Goal: Task Accomplishment & Management: Manage account settings

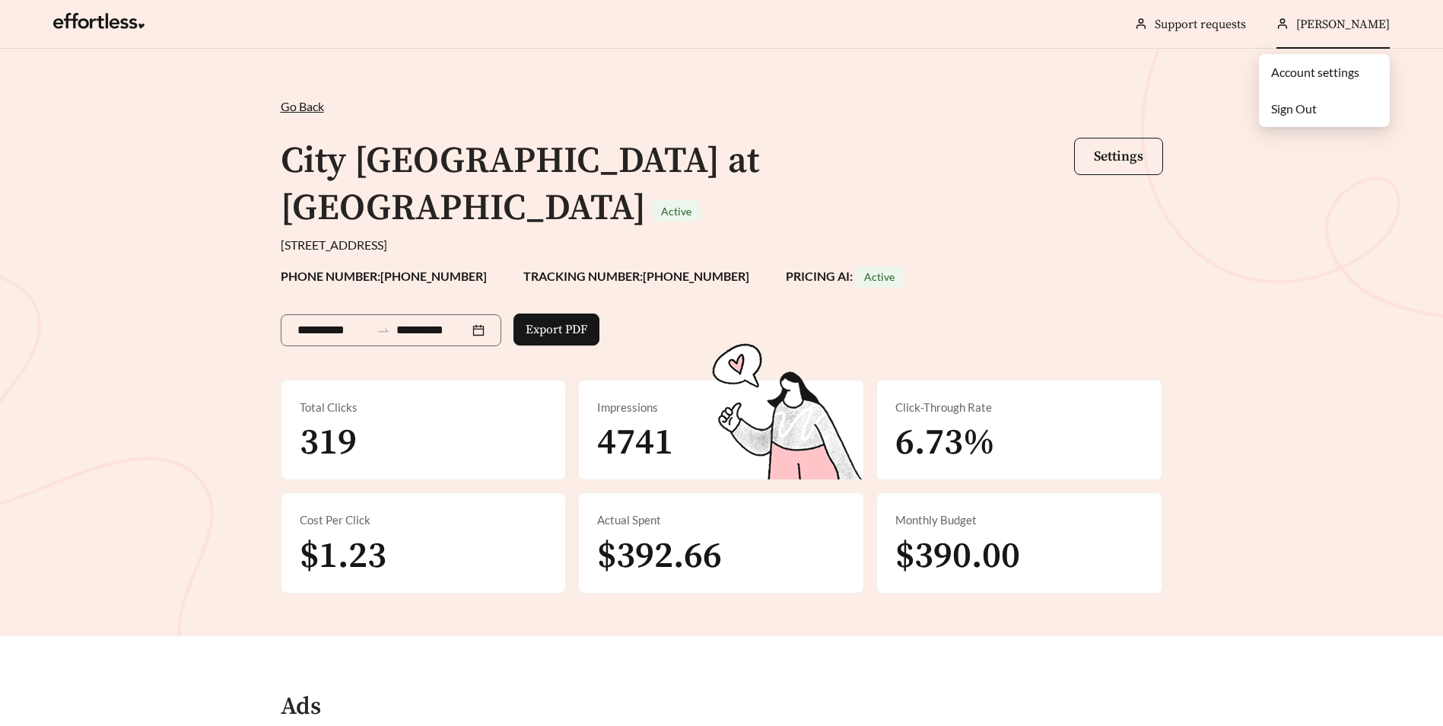
click at [1296, 72] on link "Account settings" at bounding box center [1315, 72] width 88 height 14
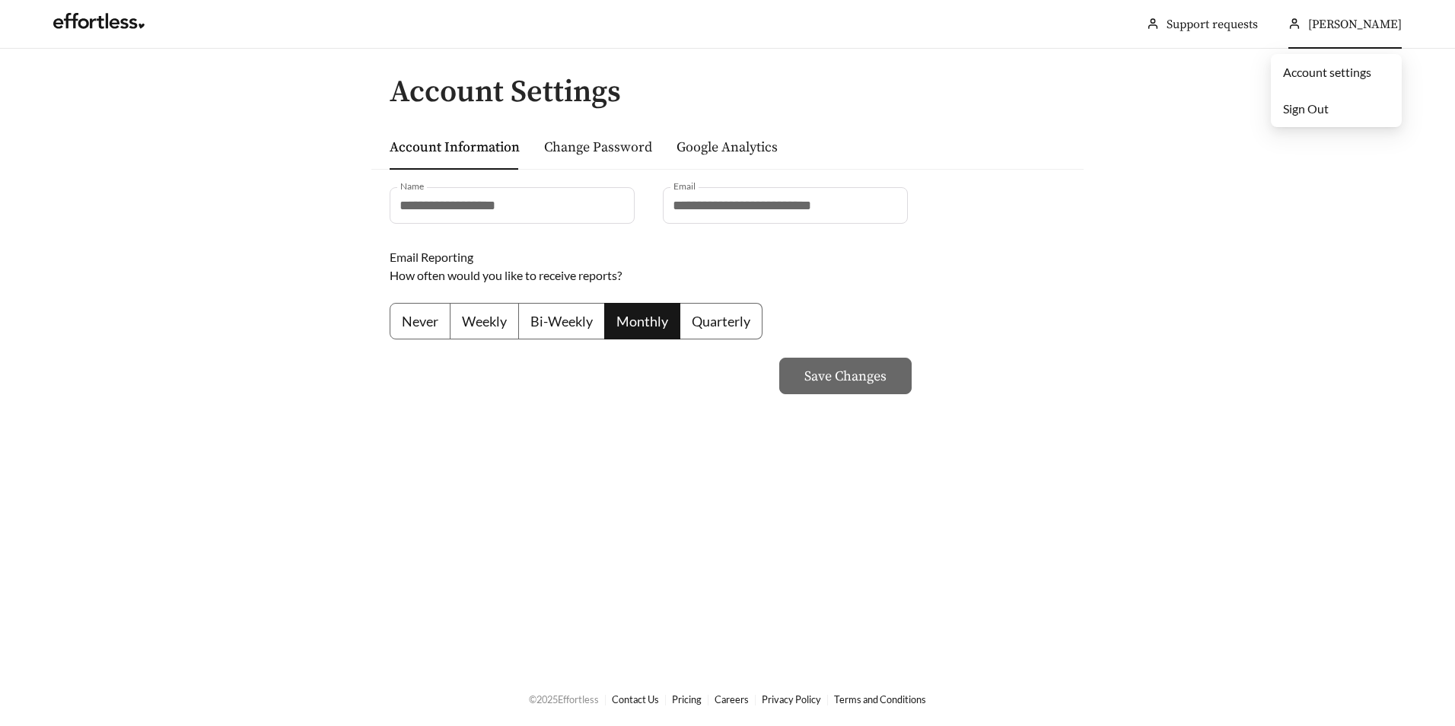
click at [1308, 23] on span "[PERSON_NAME]" at bounding box center [1355, 24] width 94 height 15
click at [686, 147] on link "Google Analytics" at bounding box center [726, 146] width 101 height 17
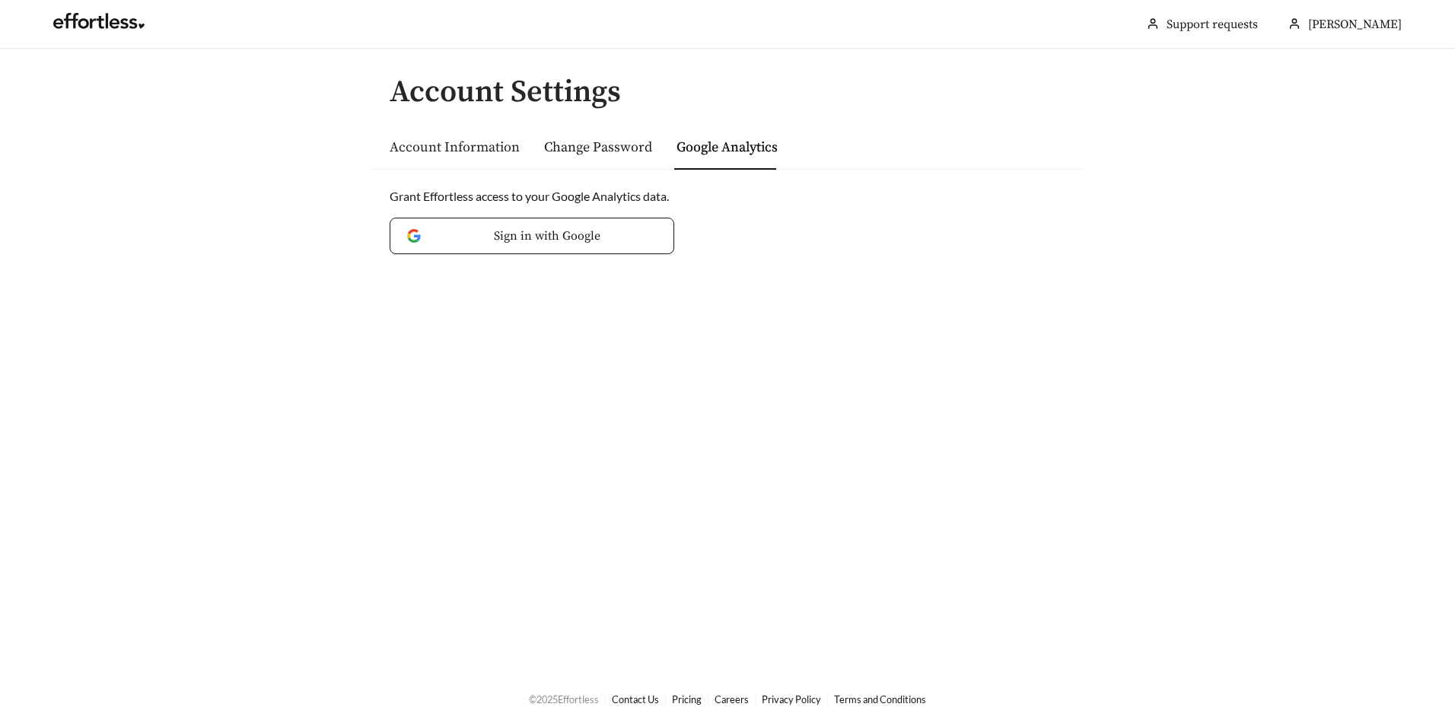
click at [488, 147] on link "Account Information" at bounding box center [455, 146] width 130 height 17
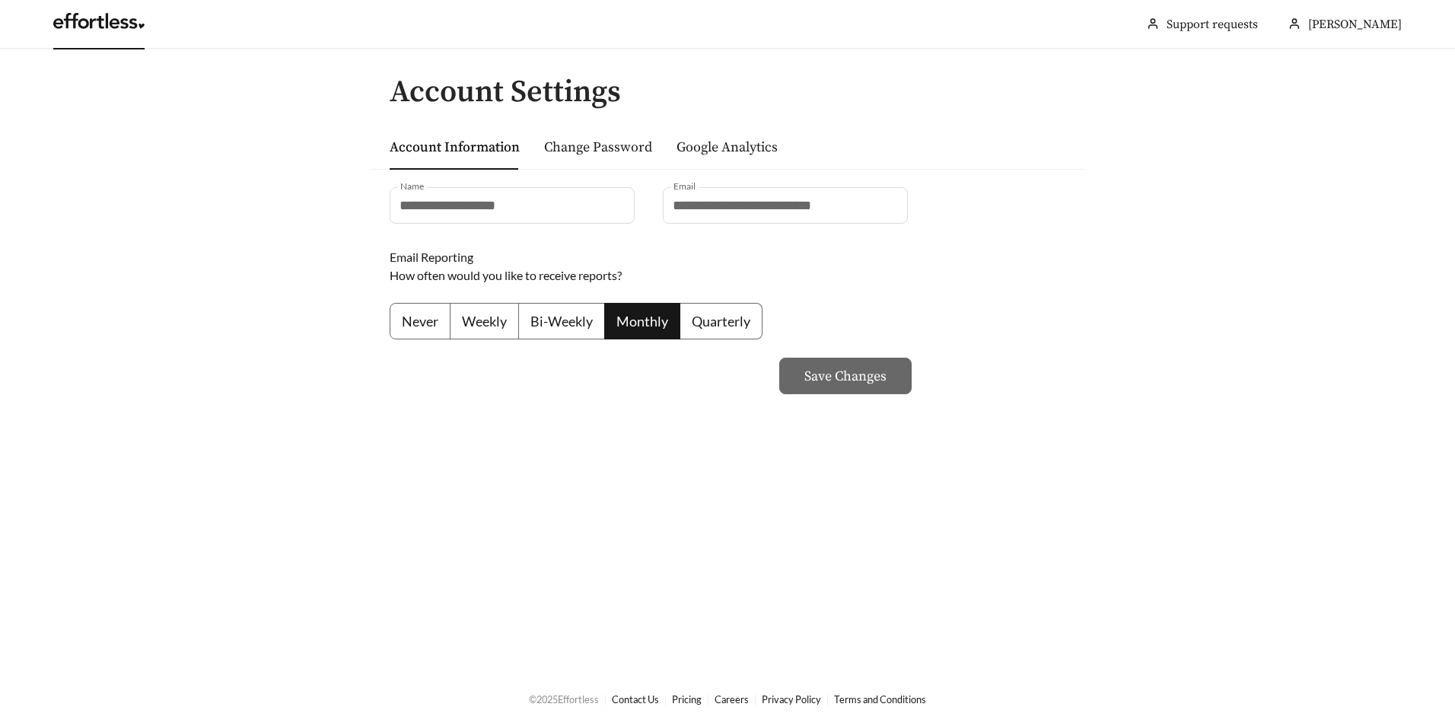
click at [54, 17] on link at bounding box center [98, 24] width 91 height 15
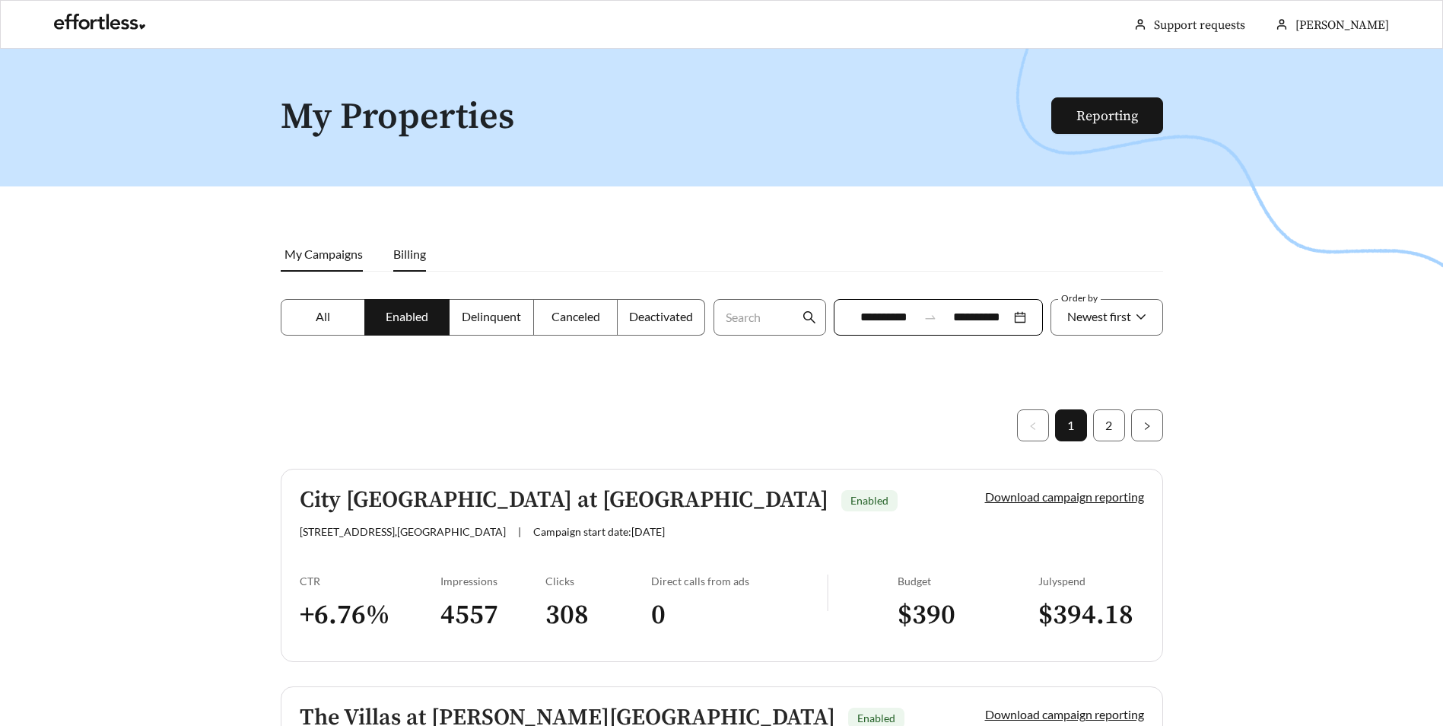
click at [402, 250] on span "Billing" at bounding box center [409, 254] width 33 height 14
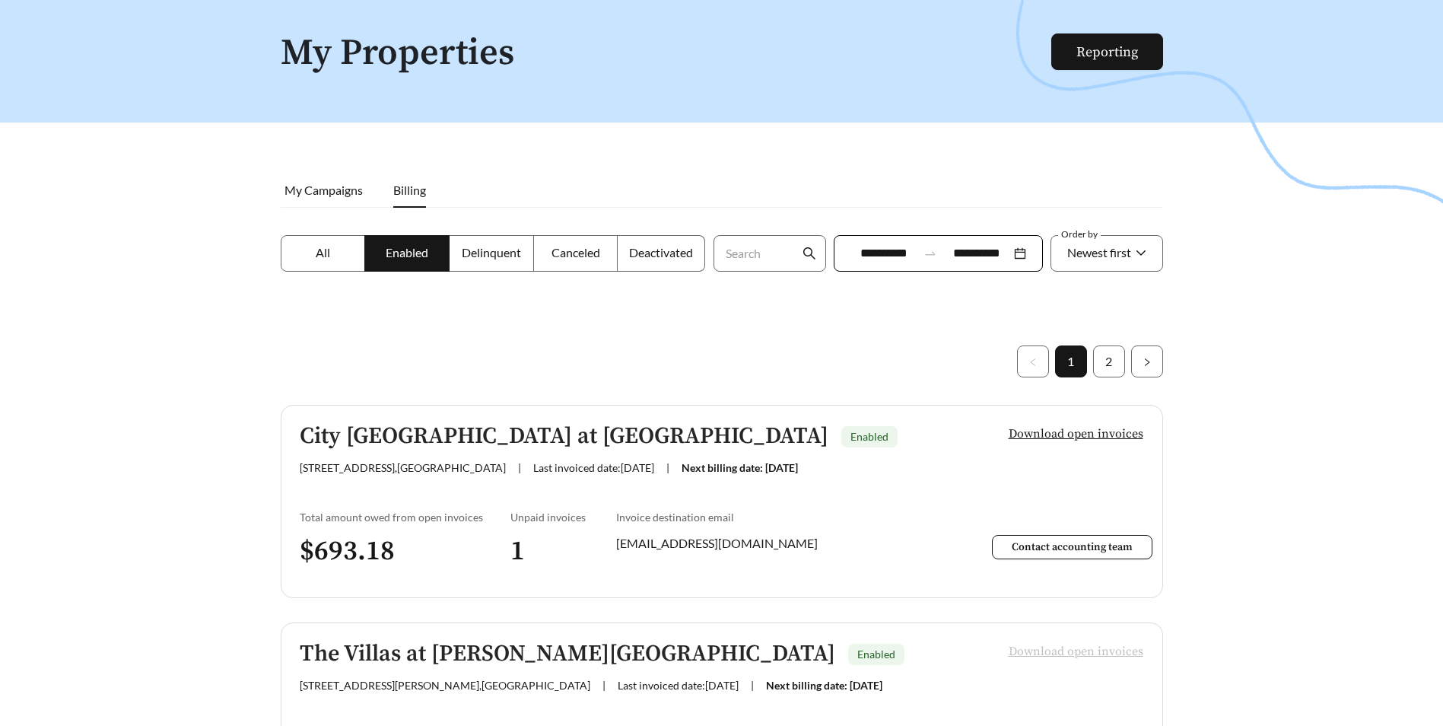
scroll to position [228, 0]
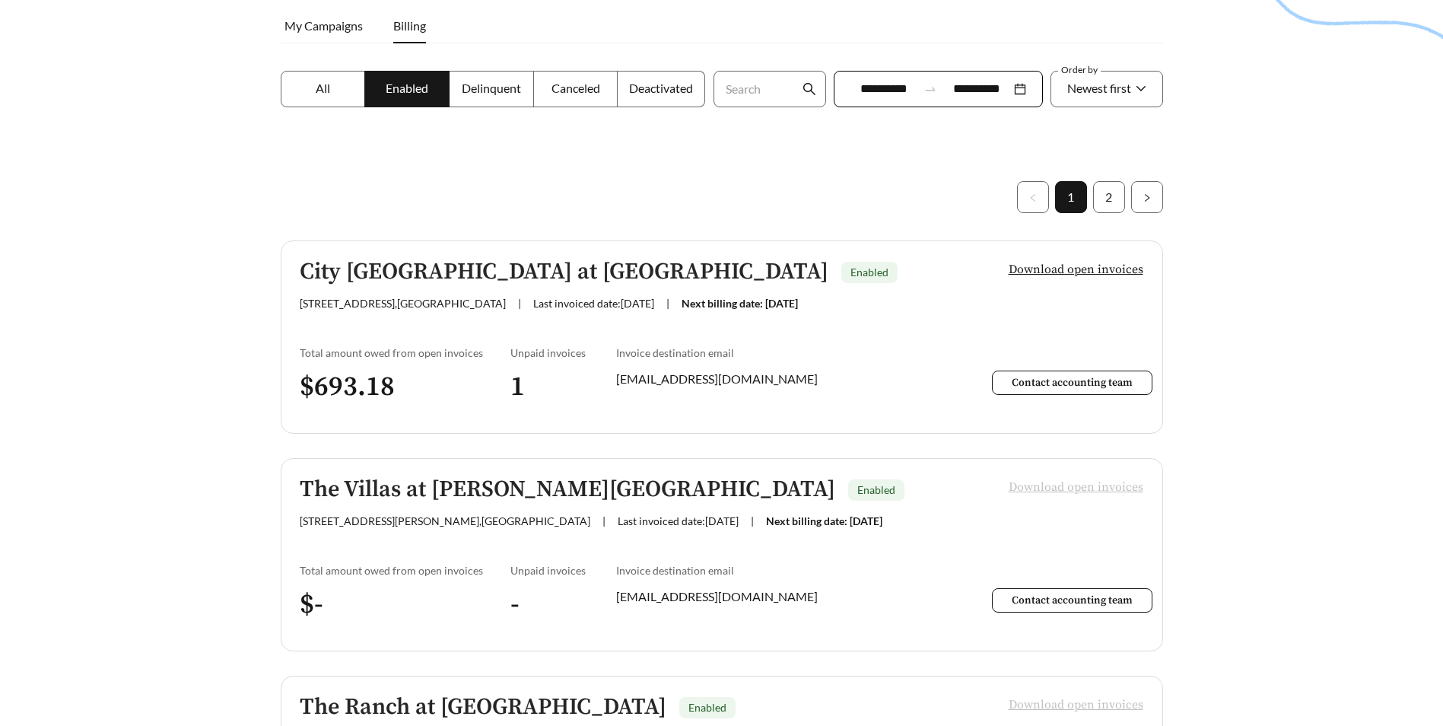
click at [1039, 272] on span "Download open invoices" at bounding box center [1076, 269] width 135 height 18
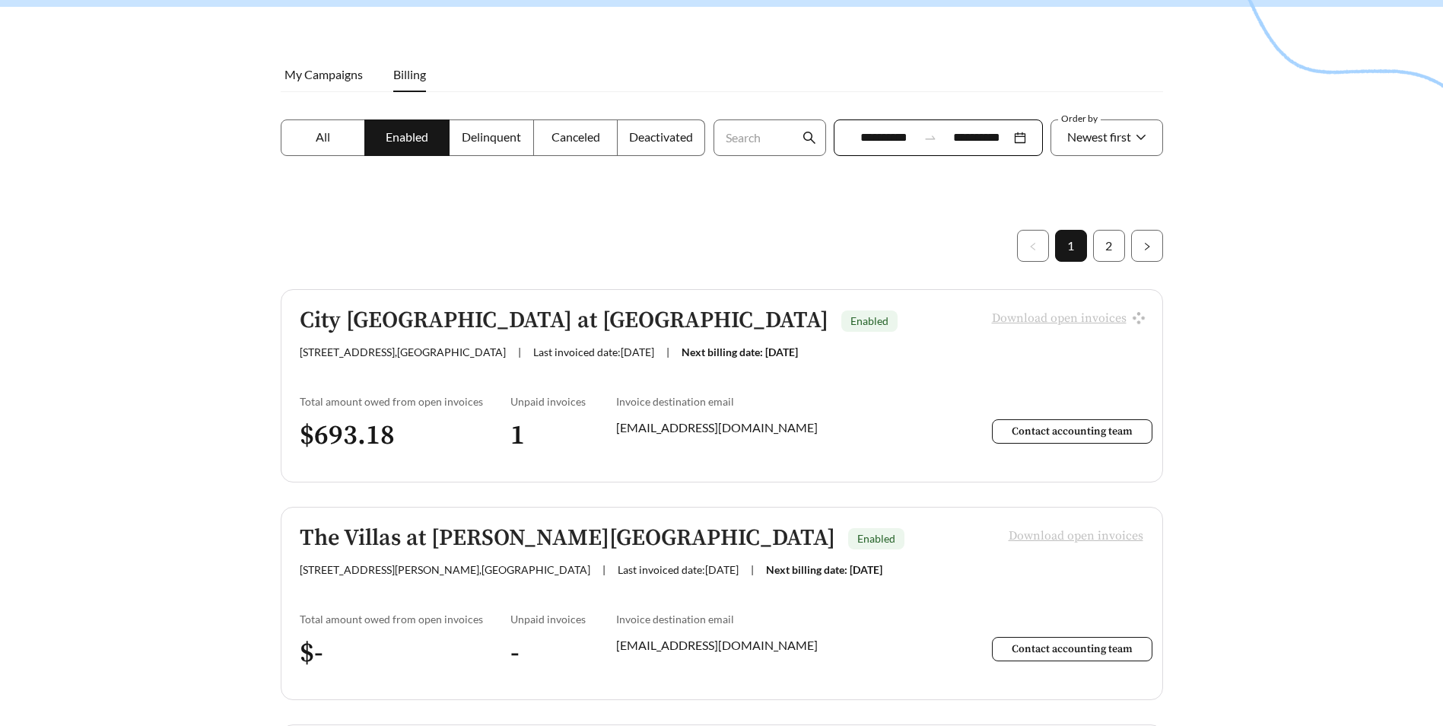
scroll to position [152, 0]
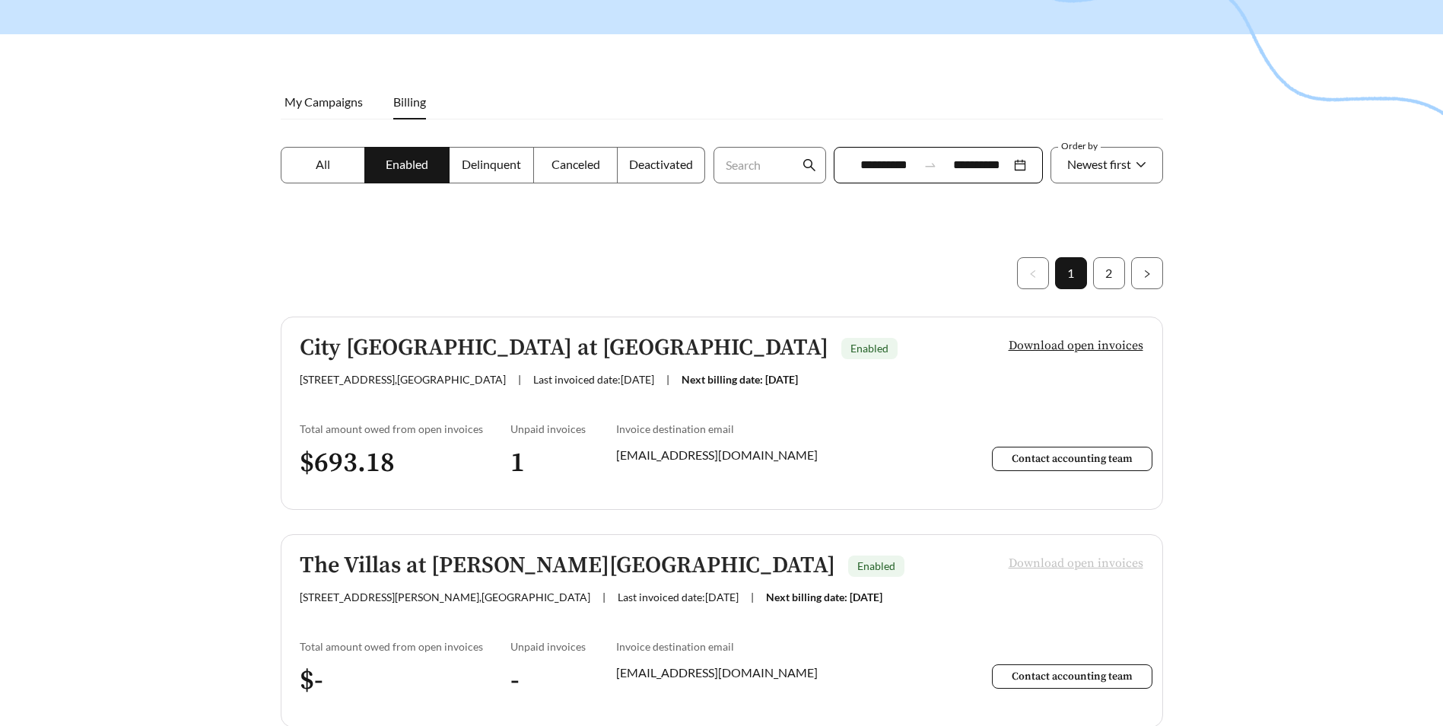
click at [1376, 164] on div at bounding box center [721, 260] width 1443 height 726
